Goal: Information Seeking & Learning: Learn about a topic

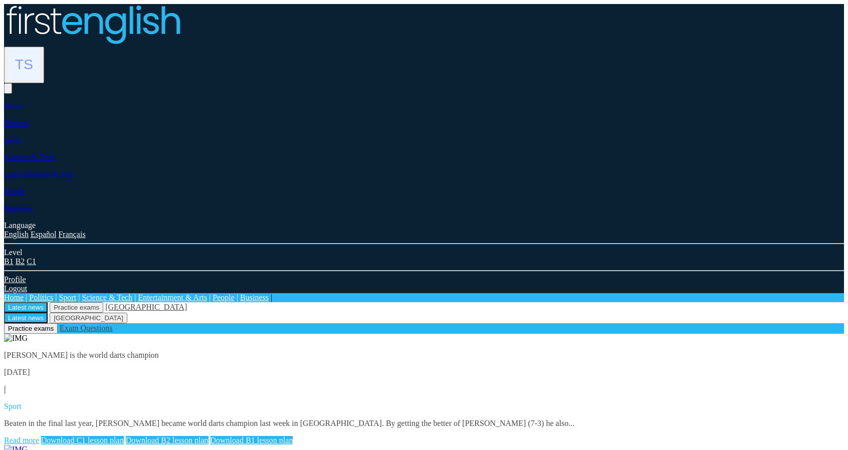
click at [39, 436] on link "Read more" at bounding box center [21, 440] width 35 height 9
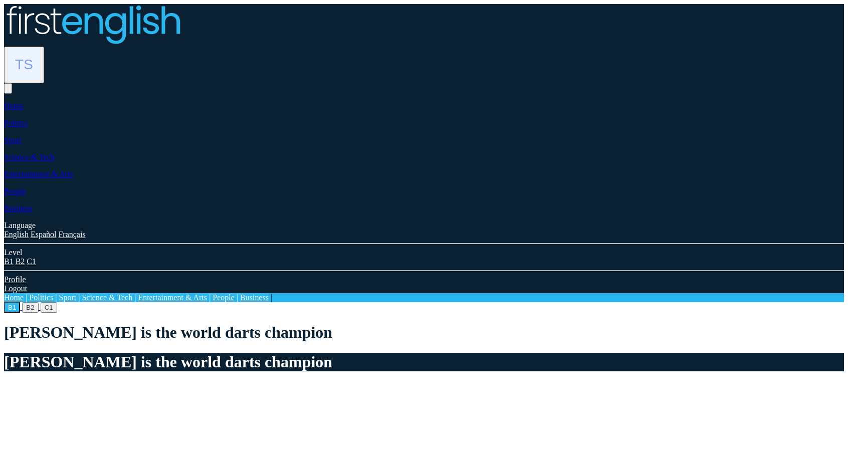
click at [38, 302] on button "B2" at bounding box center [30, 307] width 16 height 11
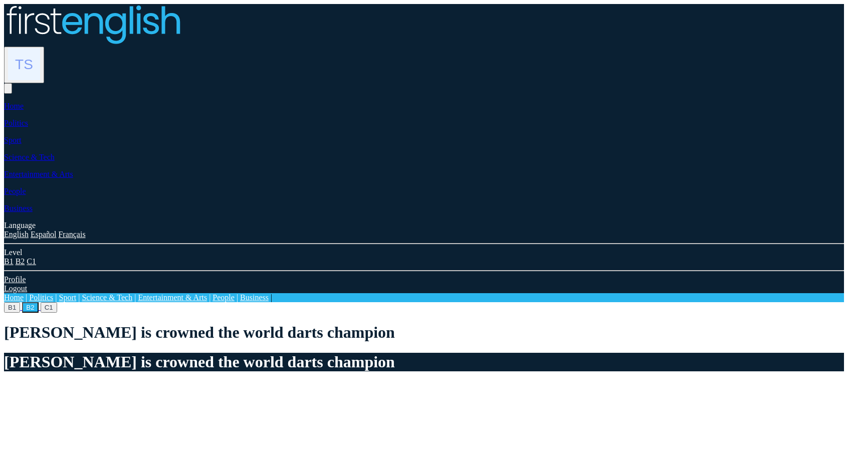
click at [57, 302] on button "C1" at bounding box center [49, 307] width 17 height 11
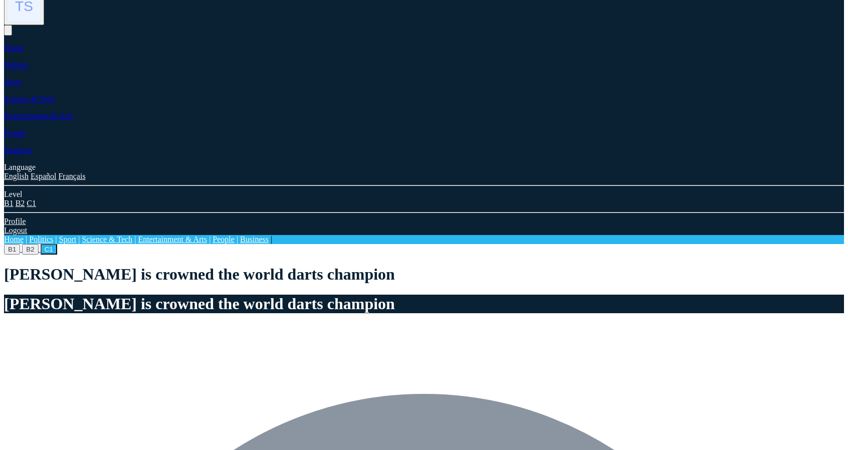
scroll to position [351, 0]
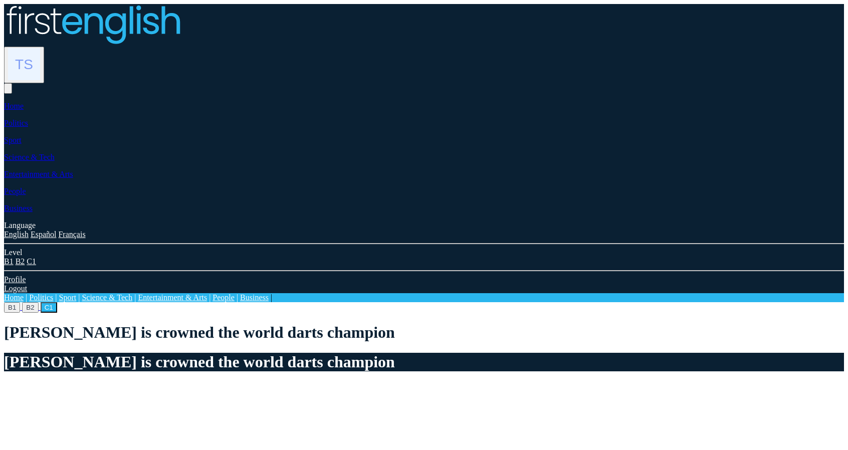
click at [40, 48] on img at bounding box center [24, 64] width 32 height 32
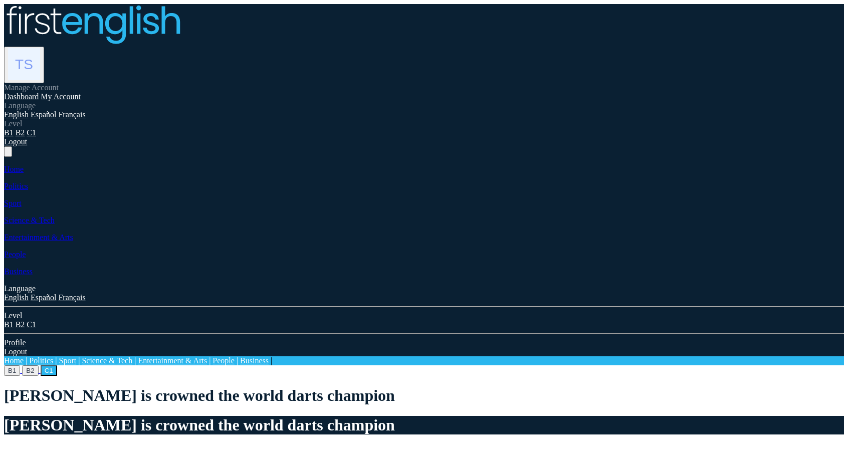
click at [39, 92] on link "Dashboard" at bounding box center [21, 96] width 35 height 9
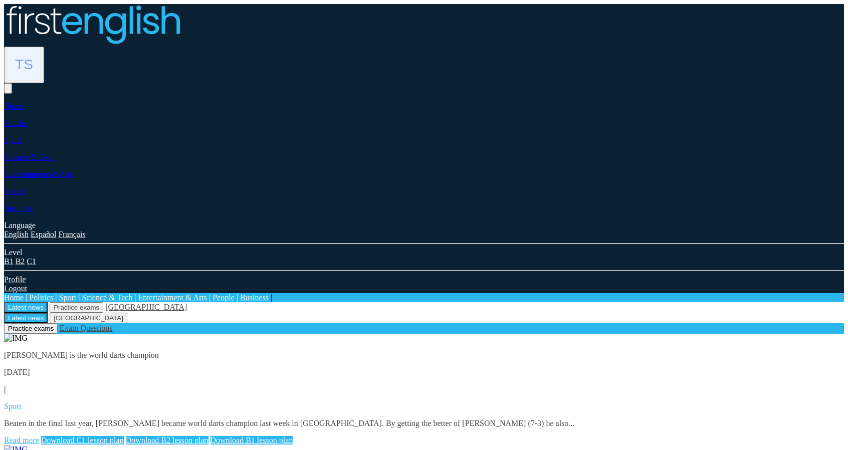
click at [124, 436] on link "Download C1 lesson plan" at bounding box center [82, 440] width 83 height 9
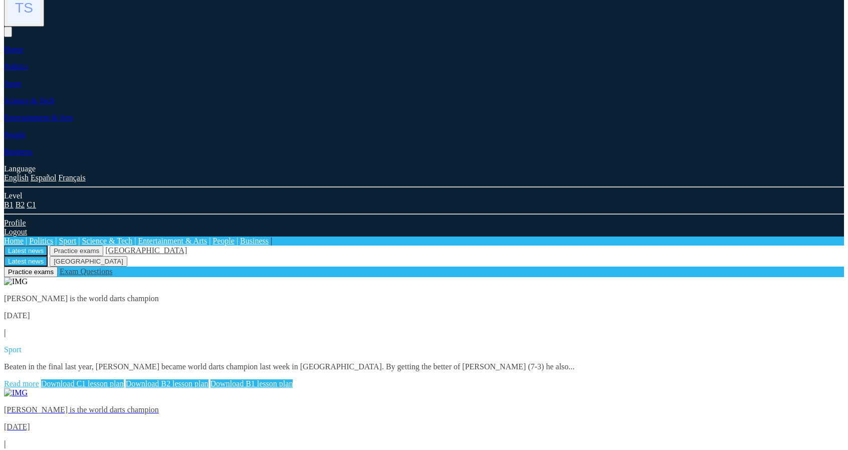
scroll to position [50, 0]
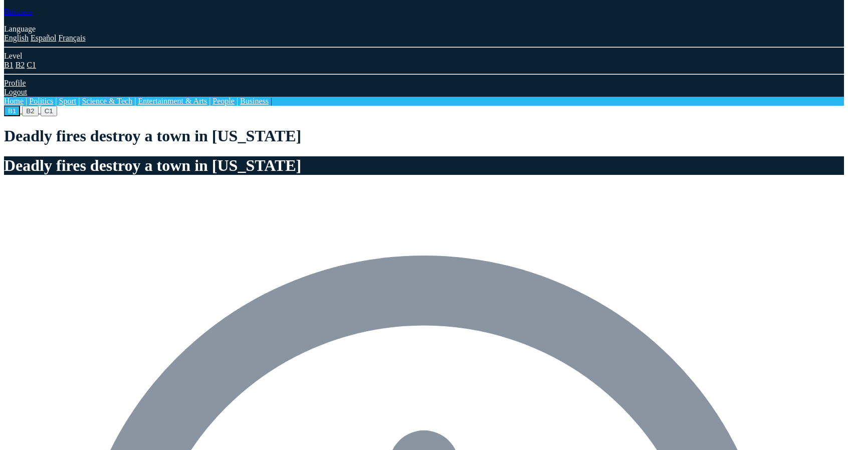
scroll to position [50, 0]
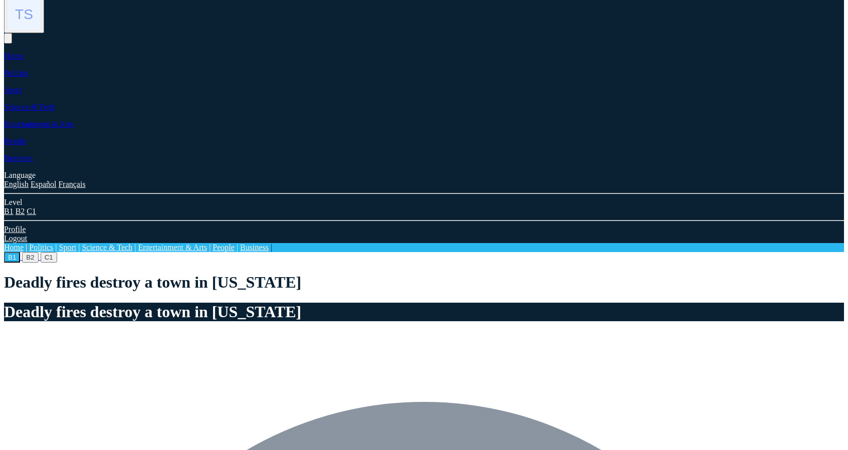
click at [40, 20] on img at bounding box center [24, 14] width 32 height 32
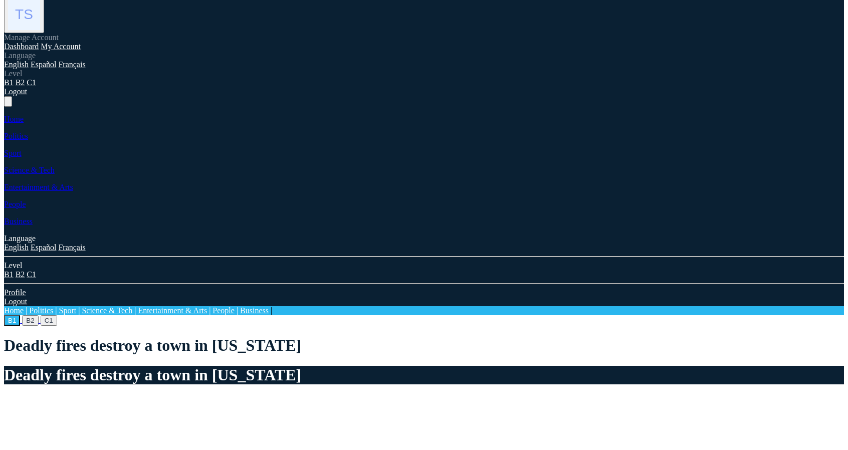
click at [27, 96] on link "Logout" at bounding box center [15, 91] width 23 height 9
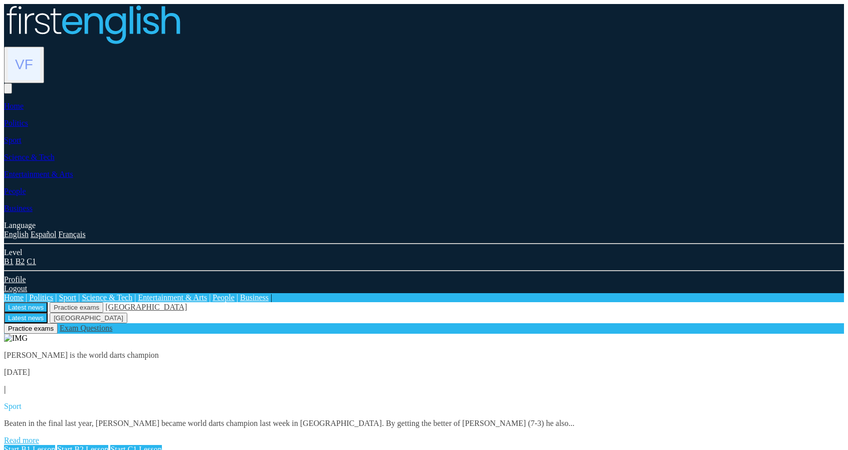
click at [39, 436] on link "Read more" at bounding box center [21, 440] width 35 height 9
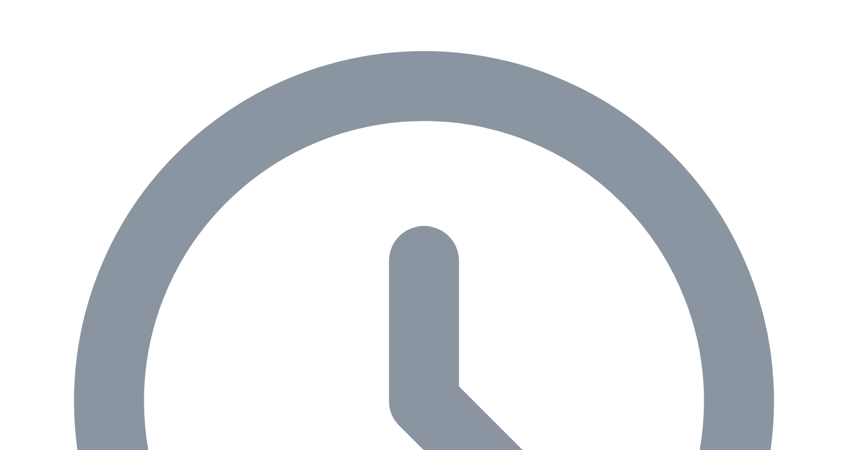
scroll to position [501, 0]
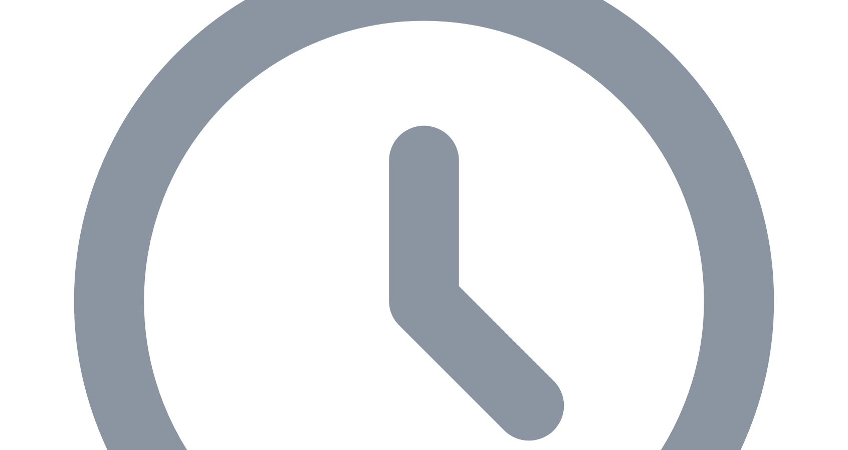
drag, startPoint x: 122, startPoint y: 158, endPoint x: 253, endPoint y: 246, distance: 157.8
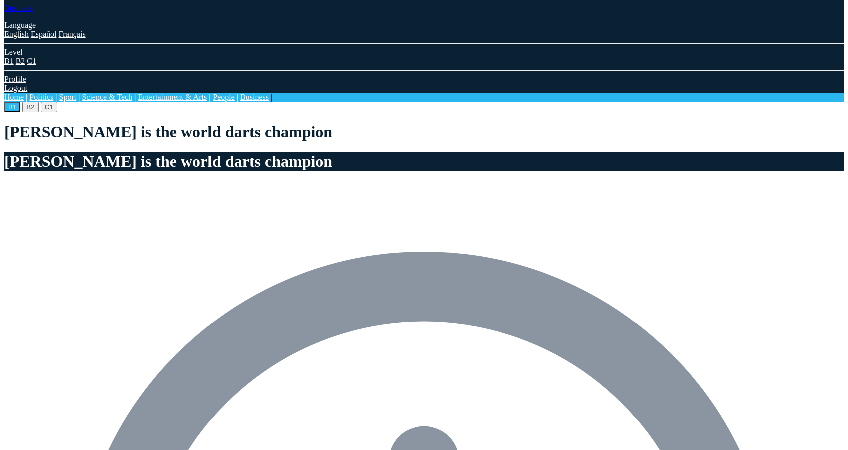
scroll to position [0, 0]
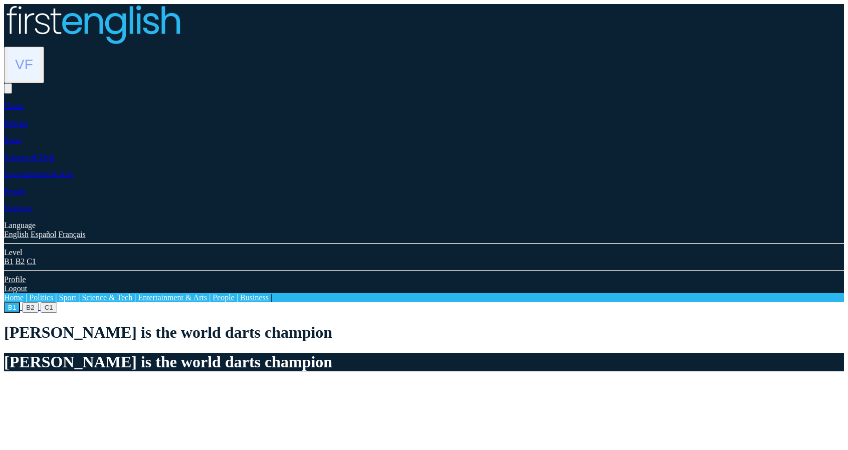
click at [57, 302] on button "C1" at bounding box center [49, 307] width 17 height 11
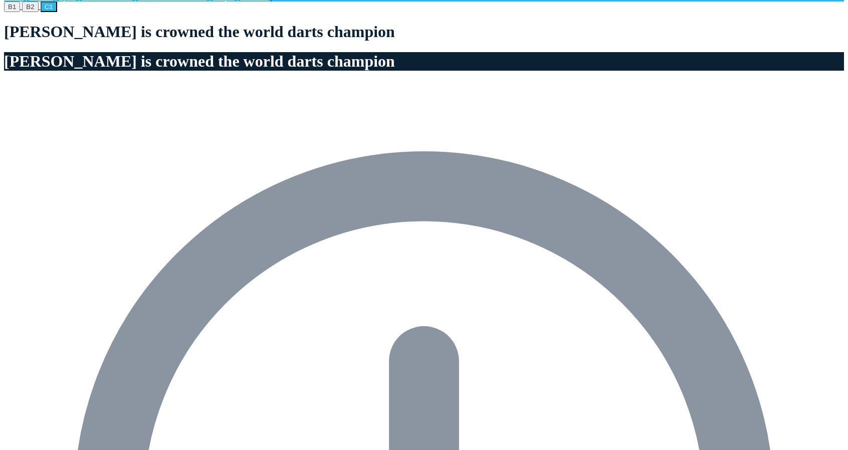
scroll to position [501, 0]
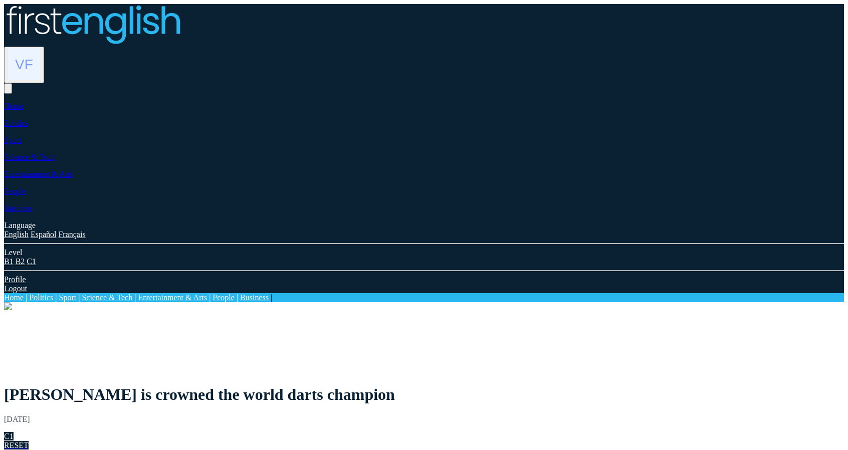
drag, startPoint x: 685, startPoint y: 131, endPoint x: 719, endPoint y: 136, distance: 33.9
click at [41, 450] on span "PAGE 1 / 6" at bounding box center [22, 454] width 37 height 9
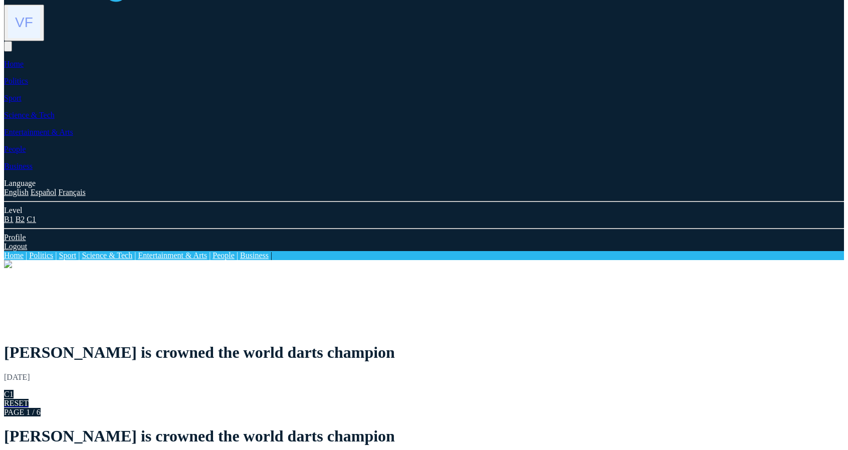
scroll to position [50, 0]
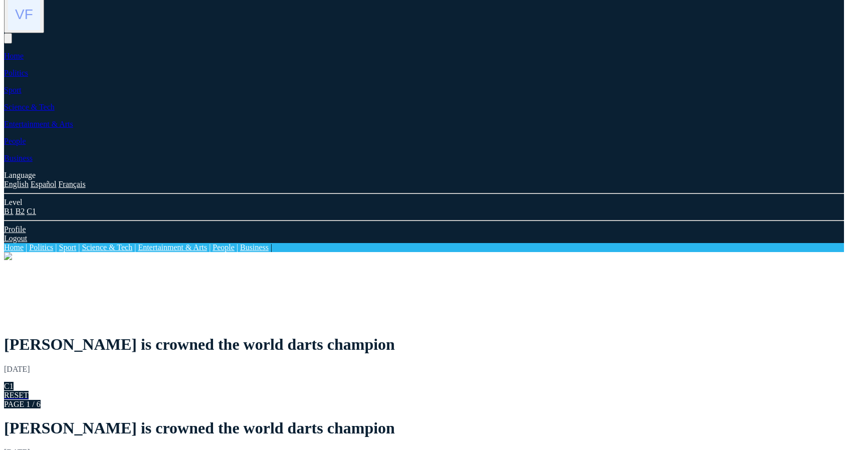
drag, startPoint x: 170, startPoint y: 164, endPoint x: 208, endPoint y: 191, distance: 45.3
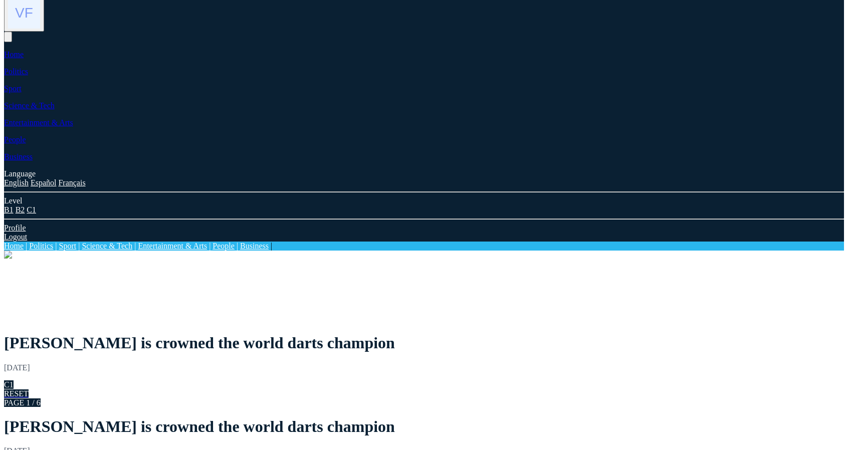
scroll to position [100, 0]
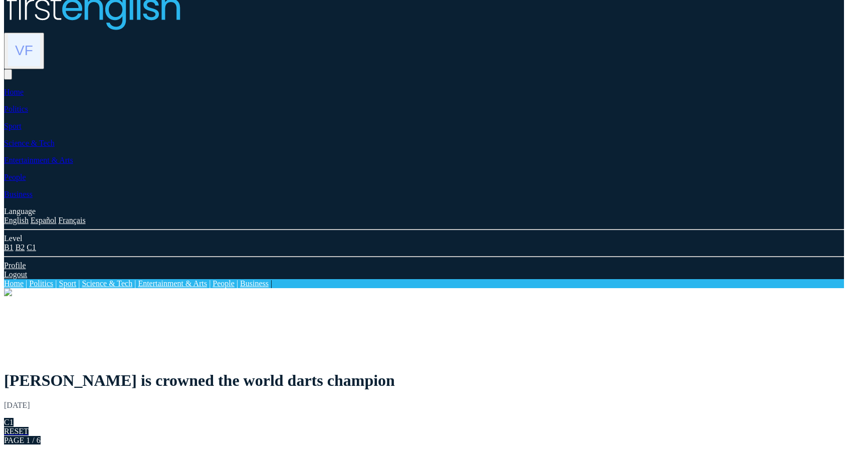
scroll to position [0, 0]
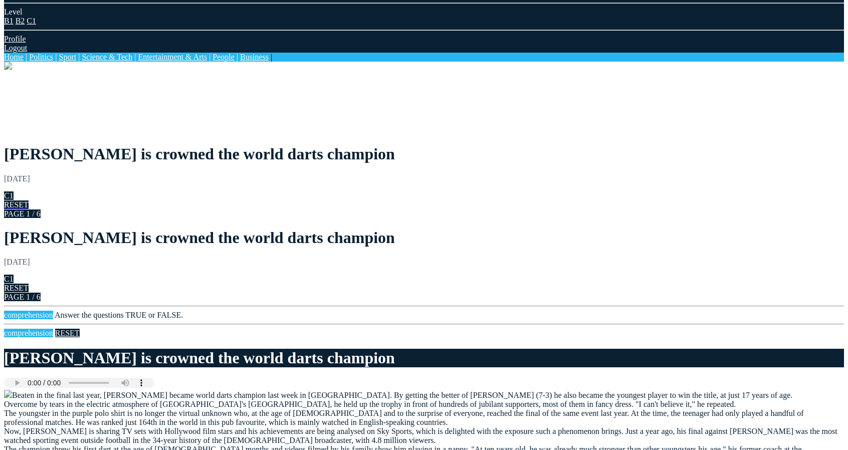
scroll to position [251, 0]
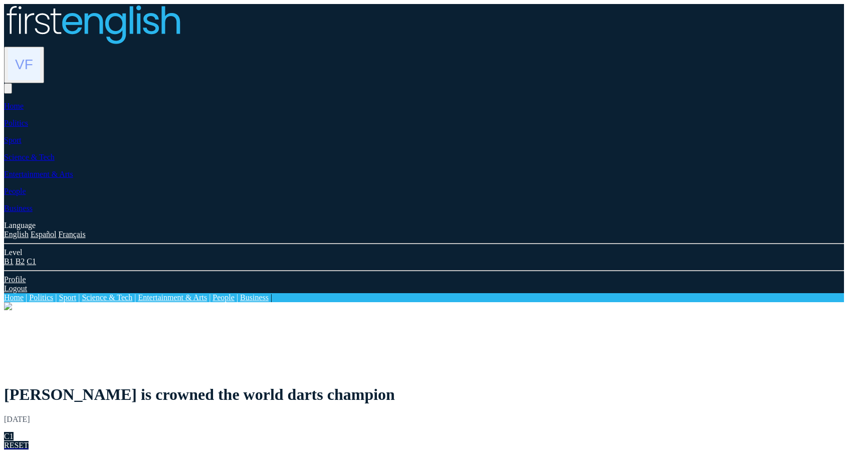
drag, startPoint x: 702, startPoint y: 133, endPoint x: 729, endPoint y: 136, distance: 26.8
click at [728, 386] on div "[PERSON_NAME] is crowned the world darts champion [DATE] C1 RESET PAGE 2 / 6" at bounding box center [424, 422] width 840 height 73
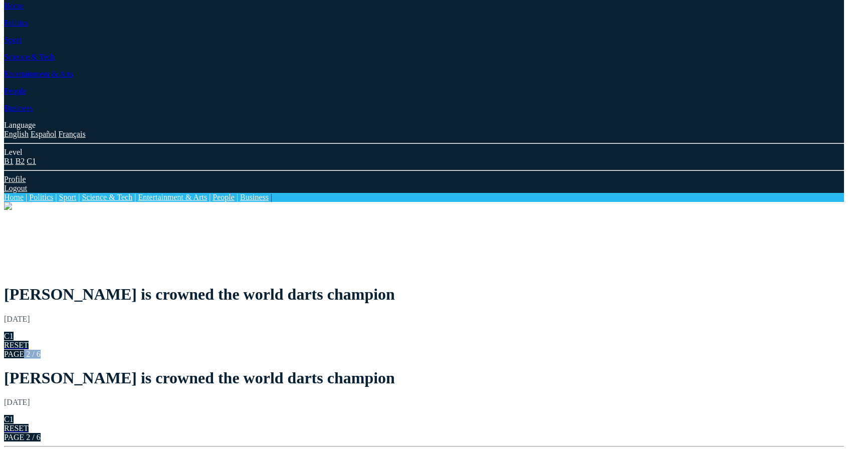
scroll to position [50, 0]
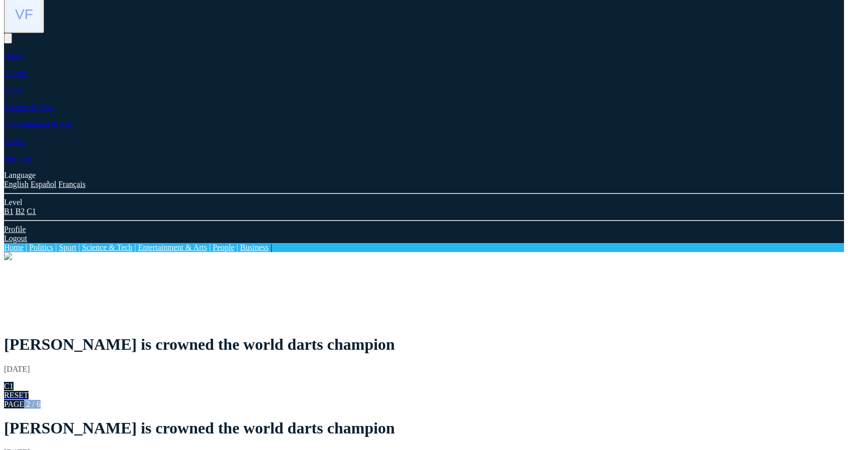
drag, startPoint x: 162, startPoint y: 159, endPoint x: 207, endPoint y: 208, distance: 66.4
drag, startPoint x: 182, startPoint y: 202, endPoint x: 236, endPoint y: 189, distance: 55.7
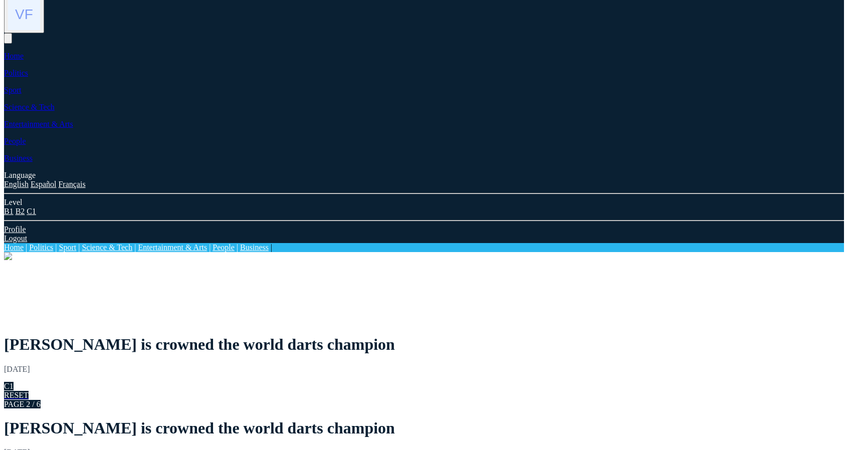
drag, startPoint x: 201, startPoint y: 204, endPoint x: 355, endPoint y: 162, distance: 160.1
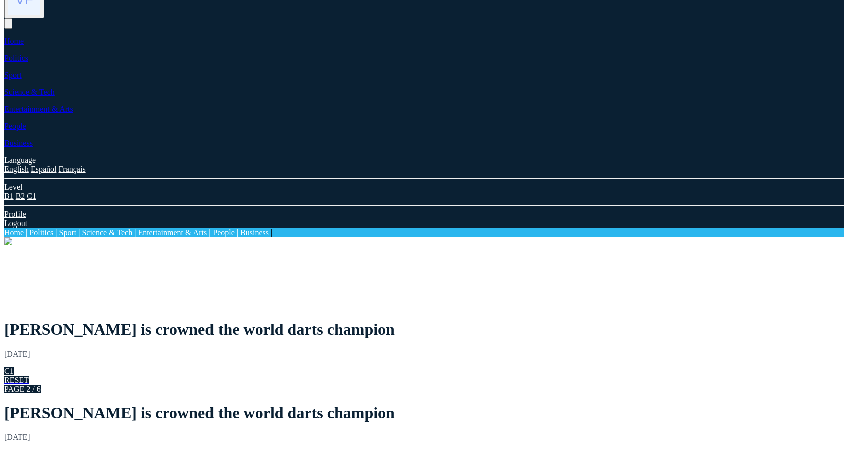
scroll to position [73, 0]
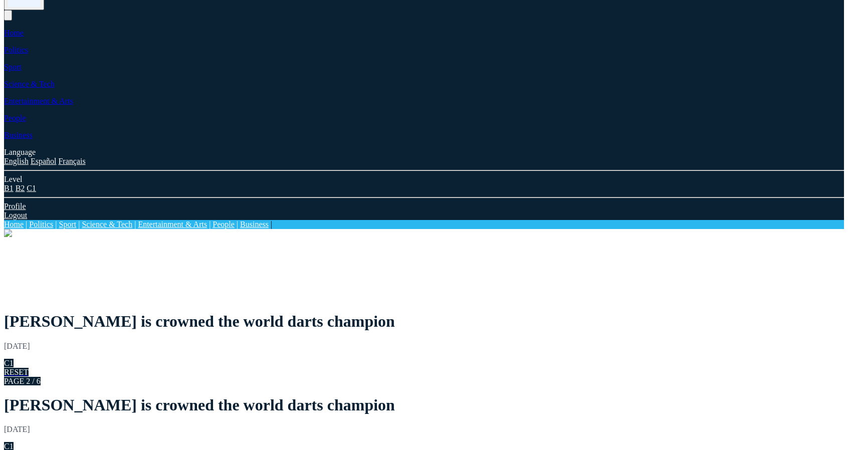
drag, startPoint x: 166, startPoint y: 134, endPoint x: 186, endPoint y: 178, distance: 48.1
drag, startPoint x: 163, startPoint y: 130, endPoint x: 186, endPoint y: 227, distance: 99.4
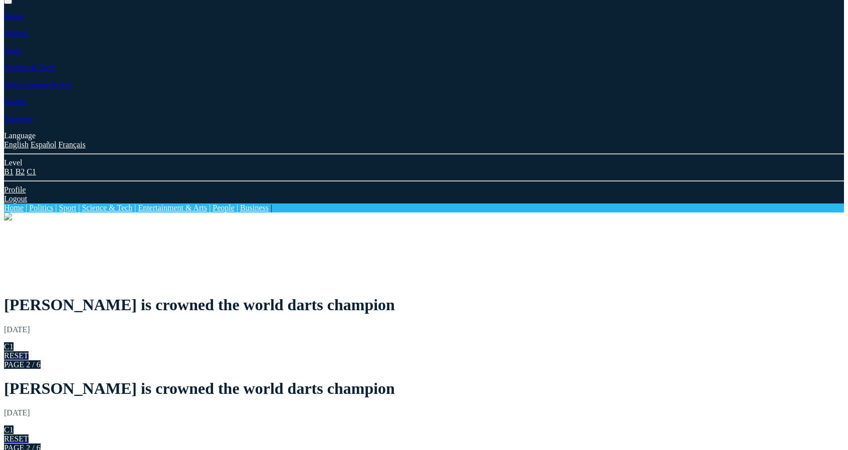
scroll to position [123, 0]
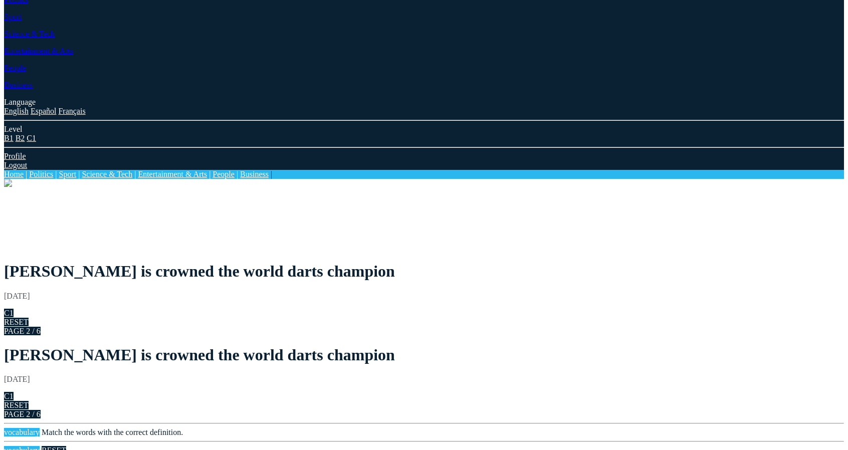
drag, startPoint x: 278, startPoint y: 85, endPoint x: 220, endPoint y: 332, distance: 254.1
drag, startPoint x: 125, startPoint y: 93, endPoint x: 79, endPoint y: 92, distance: 46.7
drag, startPoint x: 130, startPoint y: 86, endPoint x: 183, endPoint y: 232, distance: 155.4
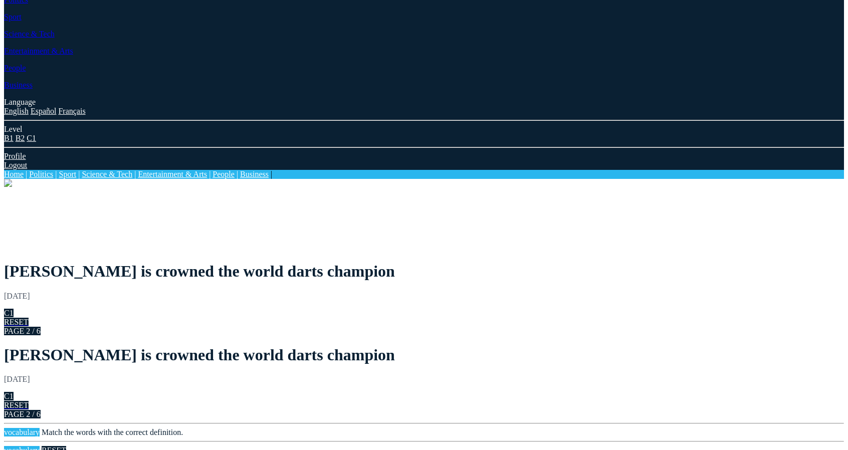
drag, startPoint x: 156, startPoint y: 124, endPoint x: 199, endPoint y: 286, distance: 168.0
drag, startPoint x: 142, startPoint y: 79, endPoint x: 189, endPoint y: 378, distance: 302.4
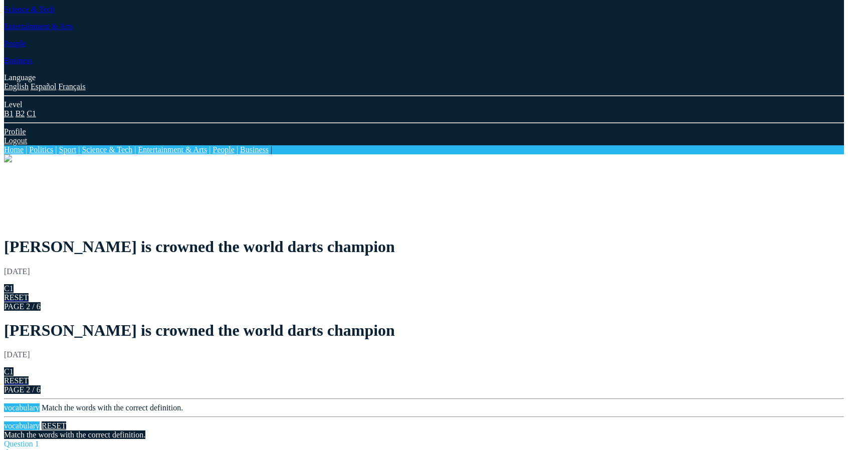
scroll to position [153, 0]
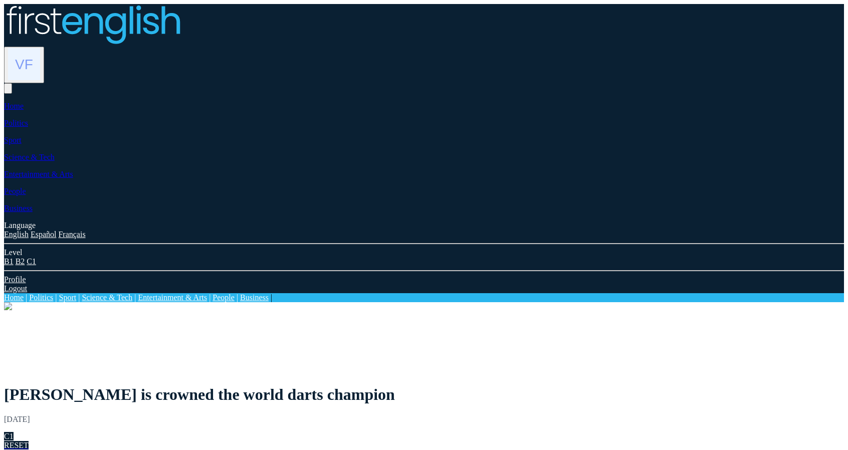
click at [24, 293] on link "Home" at bounding box center [14, 297] width 20 height 9
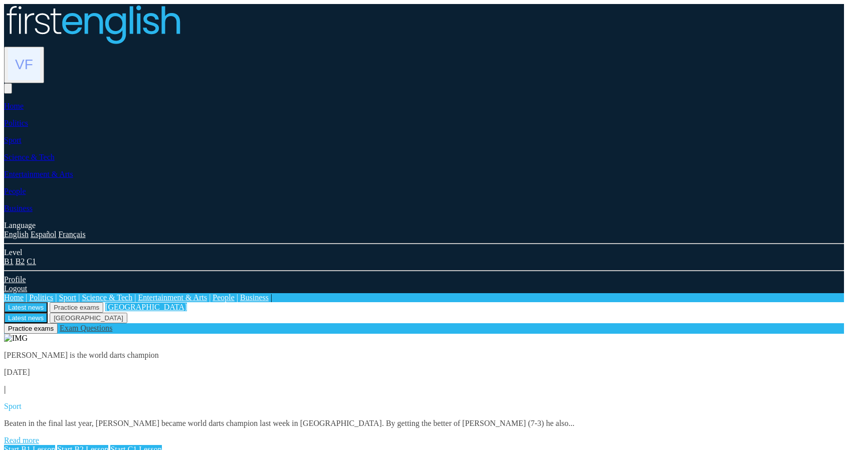
click at [187, 303] on link "[GEOGRAPHIC_DATA]" at bounding box center [146, 307] width 82 height 9
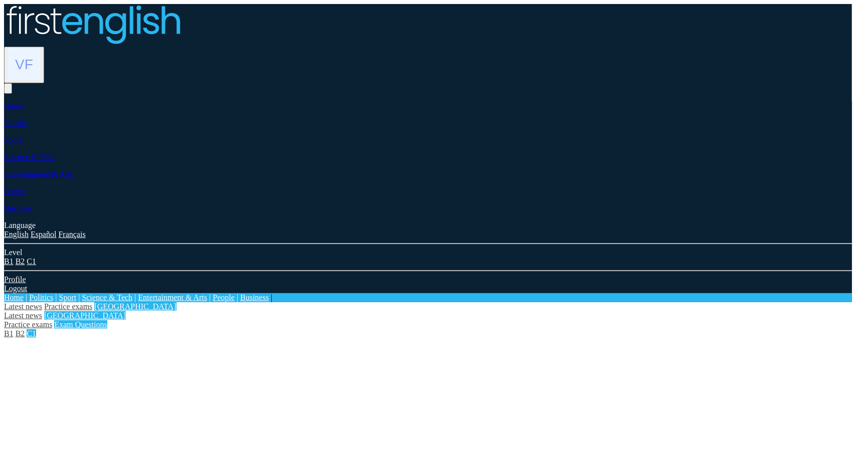
click at [92, 302] on link "Practice exams" at bounding box center [68, 306] width 48 height 9
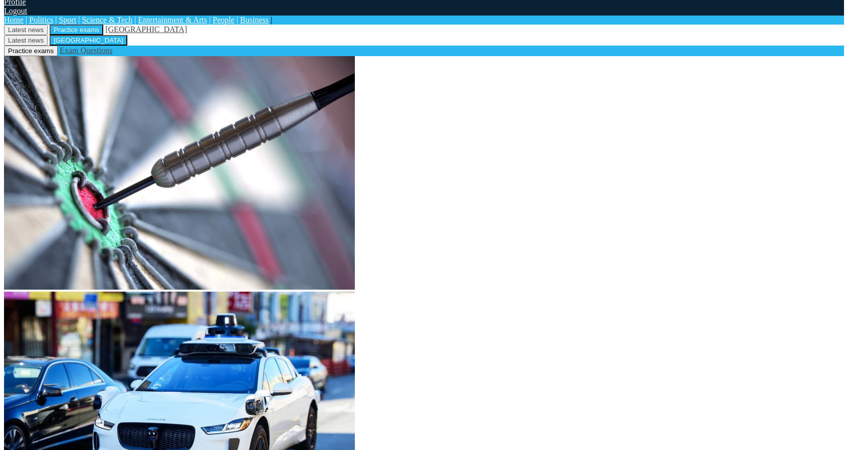
scroll to position [301, 0]
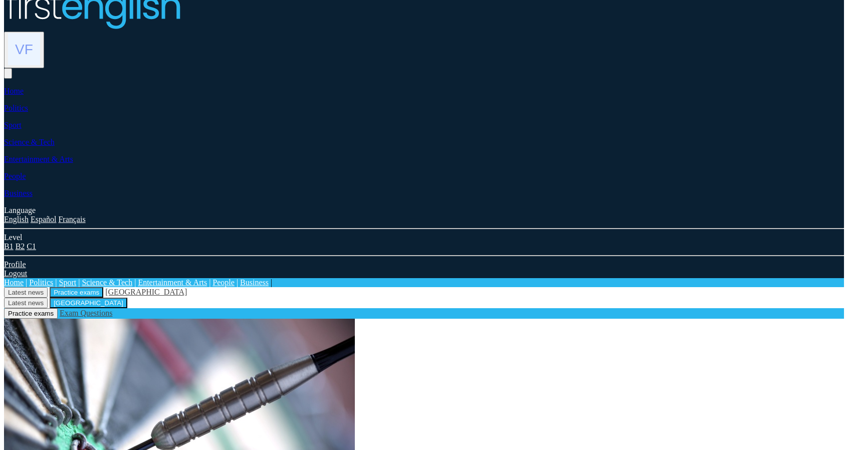
scroll to position [0, 0]
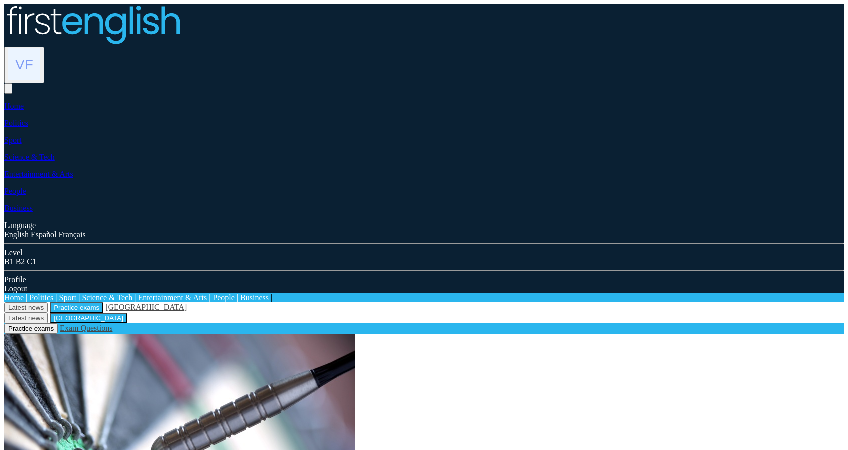
click at [40, 48] on img at bounding box center [24, 64] width 32 height 32
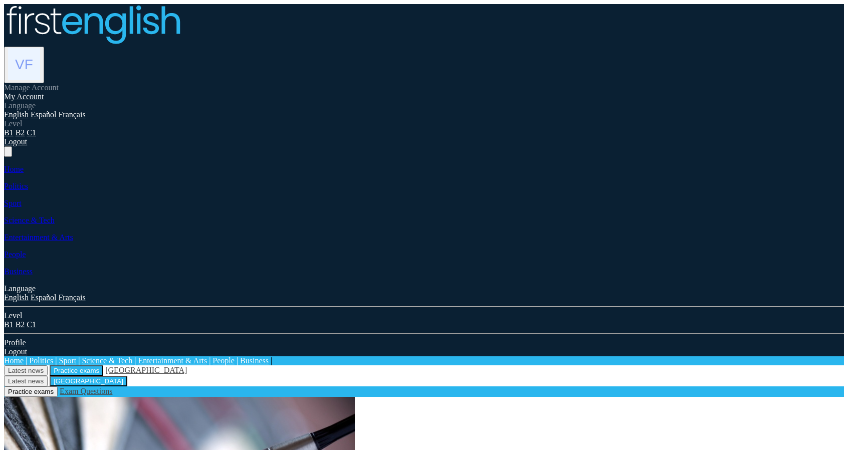
click at [44, 92] on link "My Account" at bounding box center [24, 96] width 40 height 9
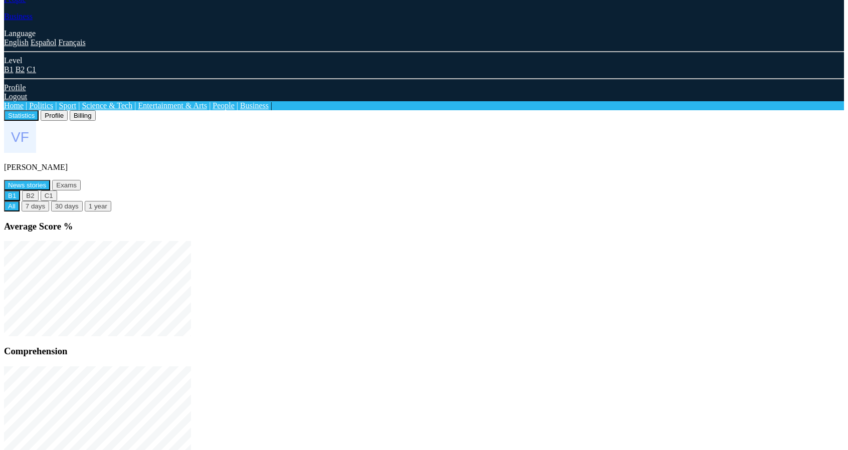
scroll to position [228, 0]
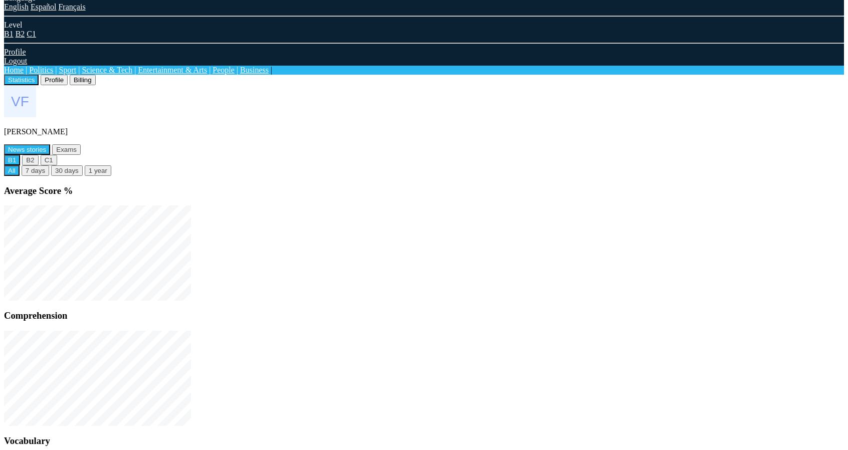
drag, startPoint x: 325, startPoint y: 294, endPoint x: 510, endPoint y: 398, distance: 211.9
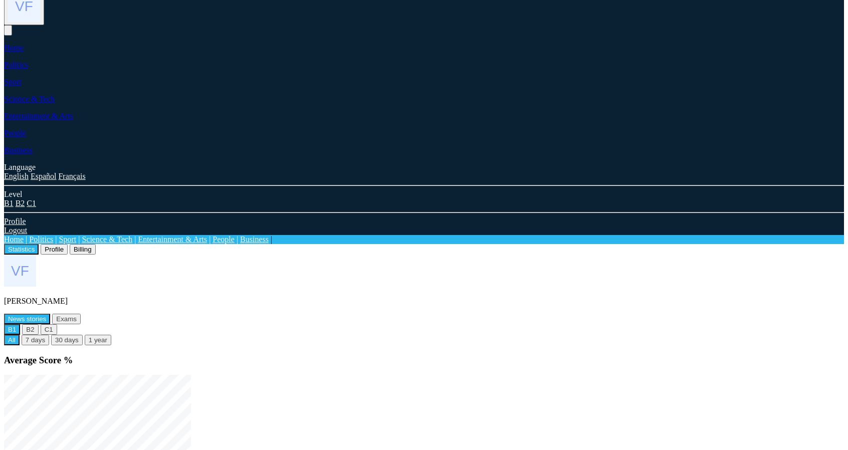
scroll to position [0, 0]
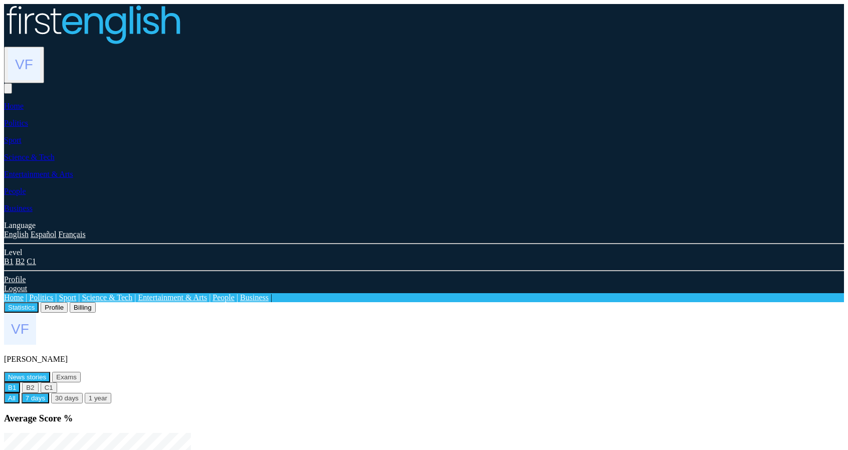
click at [49, 393] on button "7 days" at bounding box center [36, 398] width 28 height 11
click at [83, 393] on button "30 days" at bounding box center [67, 398] width 32 height 11
click at [111, 393] on button "1 year" at bounding box center [98, 398] width 27 height 11
click at [20, 393] on button "All" at bounding box center [12, 398] width 16 height 11
click at [38, 383] on button "B2" at bounding box center [30, 388] width 16 height 11
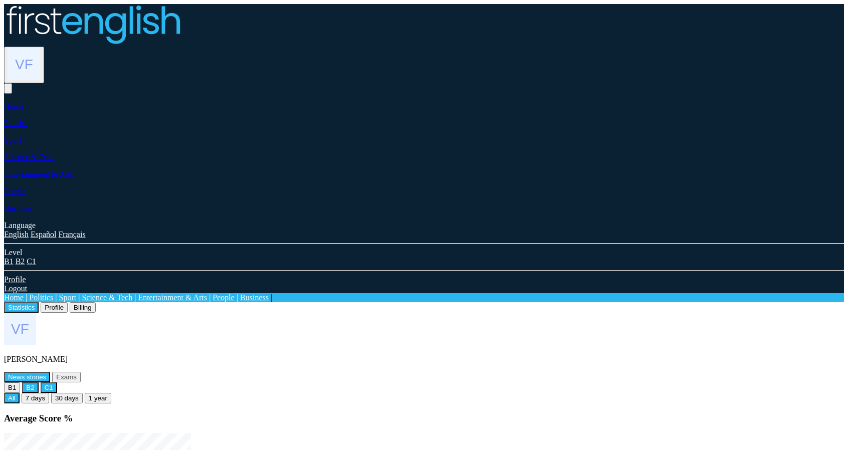
click at [57, 383] on button "C1" at bounding box center [49, 388] width 17 height 11
click at [38, 383] on button "B2" at bounding box center [30, 388] width 16 height 11
click at [20, 383] on button "B1" at bounding box center [12, 388] width 16 height 11
click at [81, 372] on button "Exams" at bounding box center [66, 377] width 29 height 11
click at [50, 372] on button "News stories" at bounding box center [27, 377] width 46 height 11
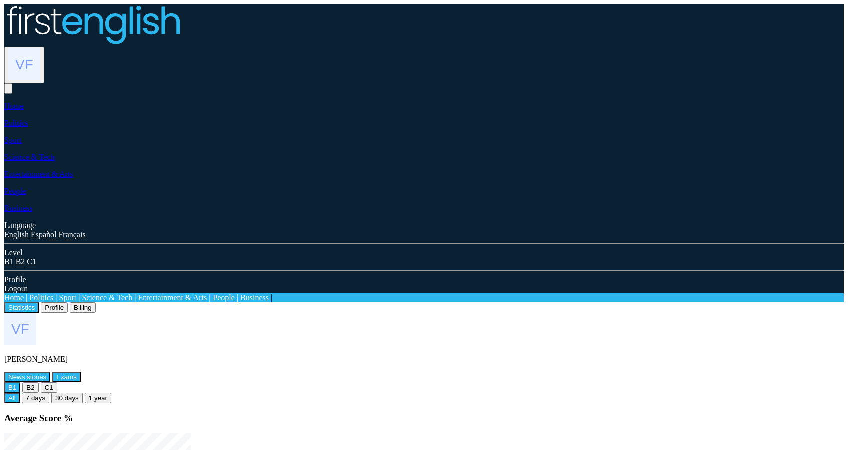
click at [81, 372] on button "Exams" at bounding box center [66, 377] width 29 height 11
click at [50, 372] on button "News stories" at bounding box center [27, 377] width 46 height 11
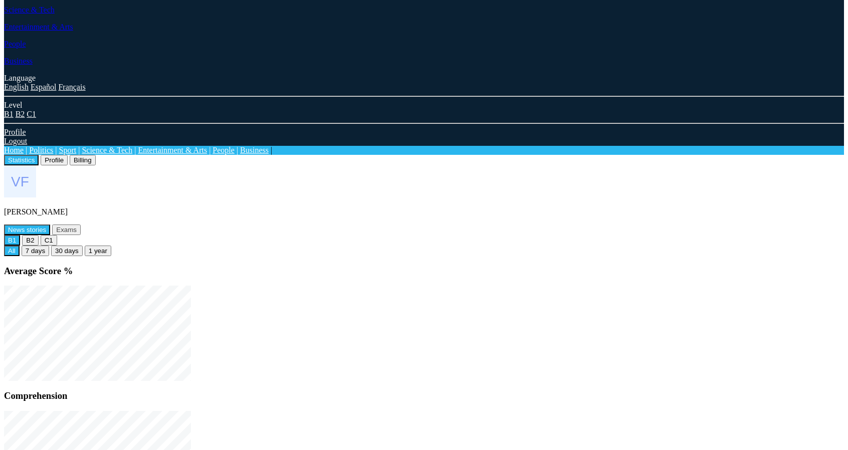
scroll to position [150, 0]
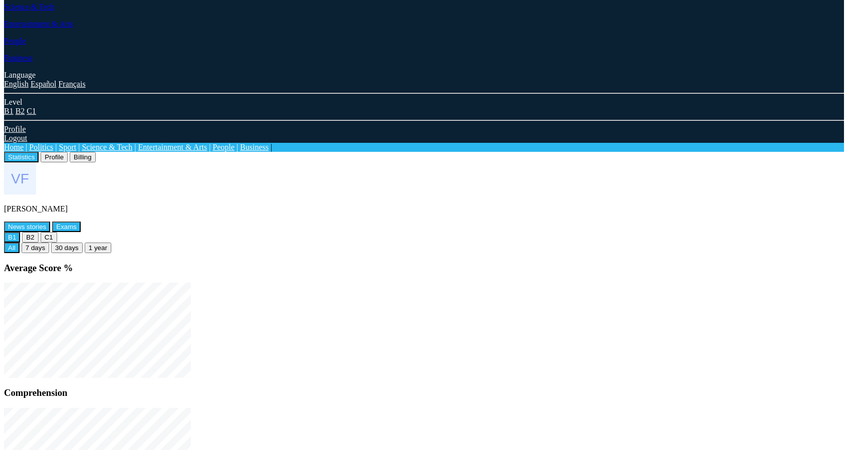
click at [81, 222] on button "Exams" at bounding box center [66, 227] width 29 height 11
click at [50, 222] on button "News stories" at bounding box center [27, 227] width 46 height 11
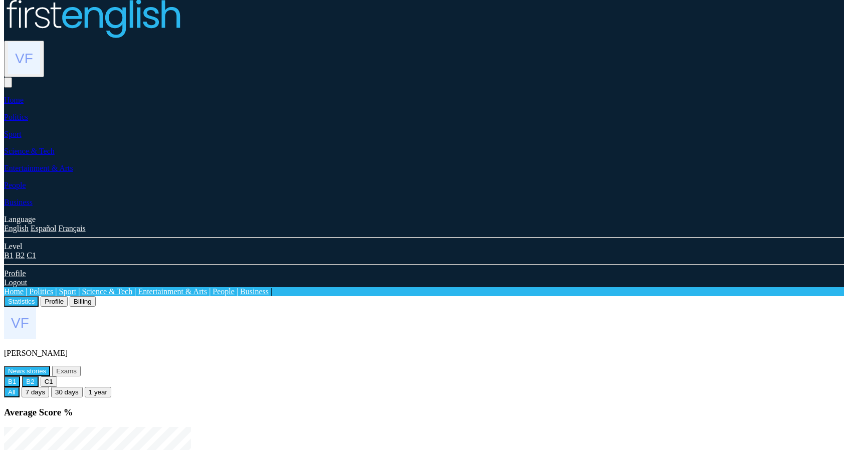
scroll to position [0, 0]
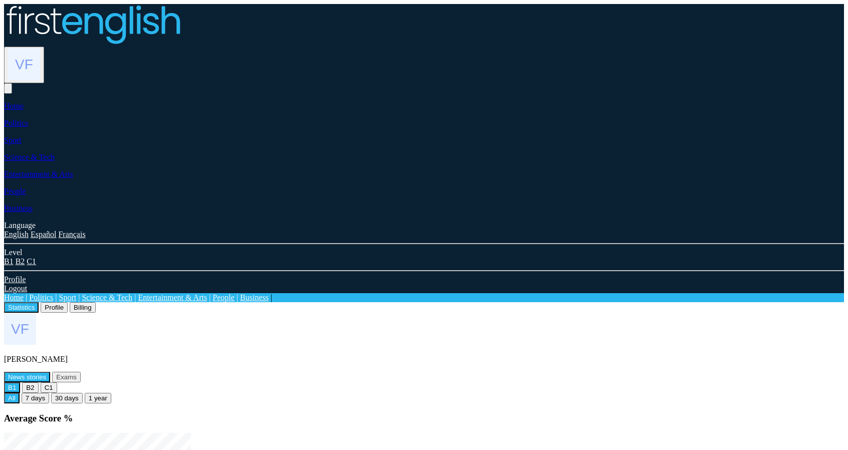
click at [40, 48] on img at bounding box center [24, 64] width 32 height 32
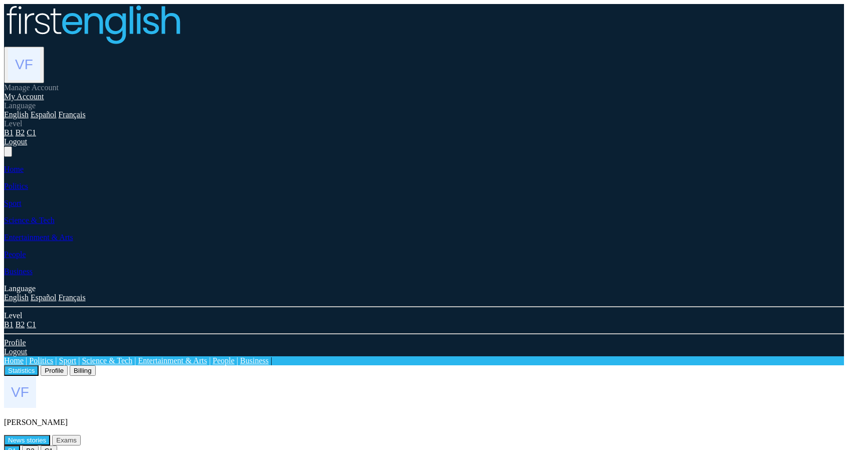
click at [27, 146] on link "Logout" at bounding box center [15, 141] width 23 height 9
